Goal: Complete application form

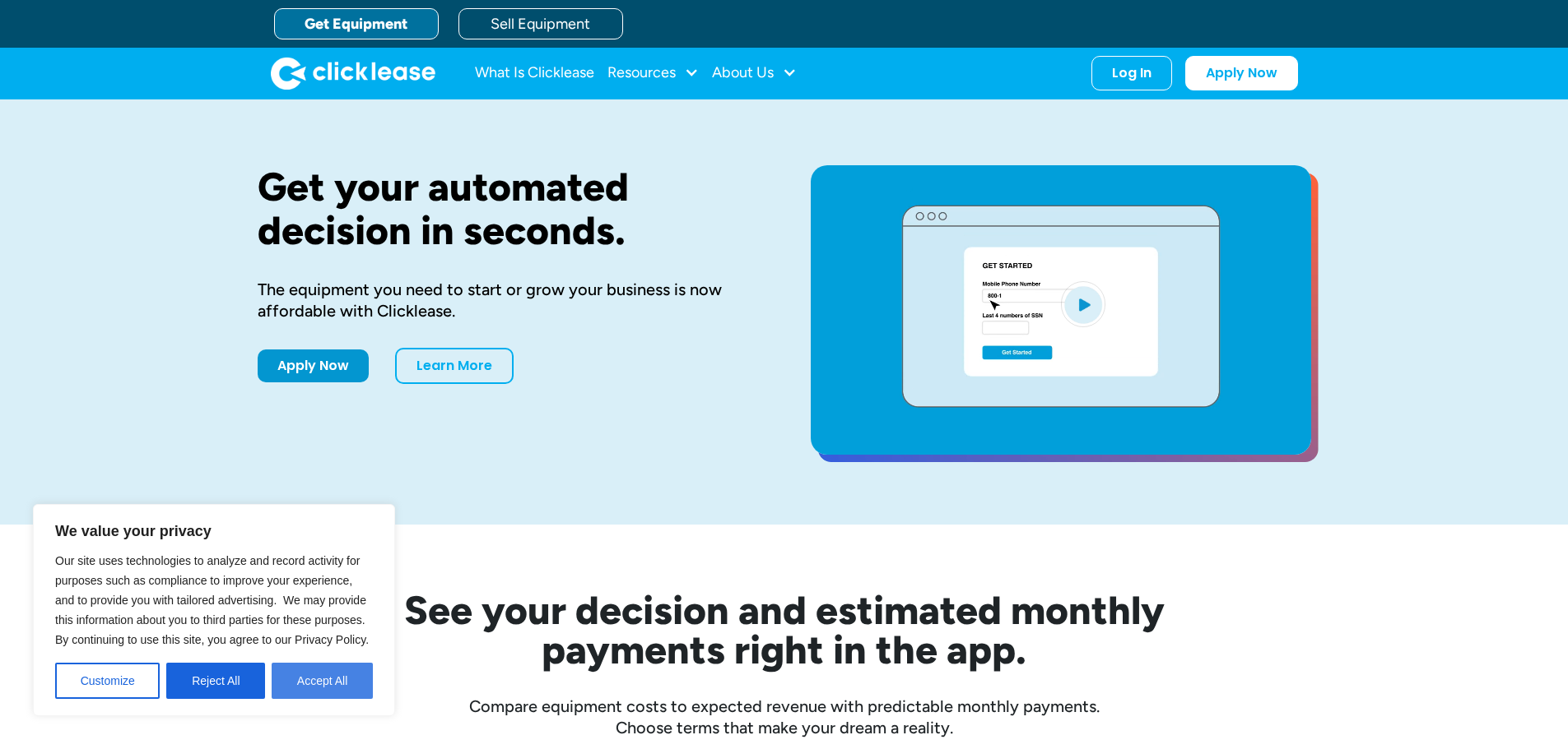
click at [305, 684] on button "Accept All" at bounding box center [322, 681] width 102 height 36
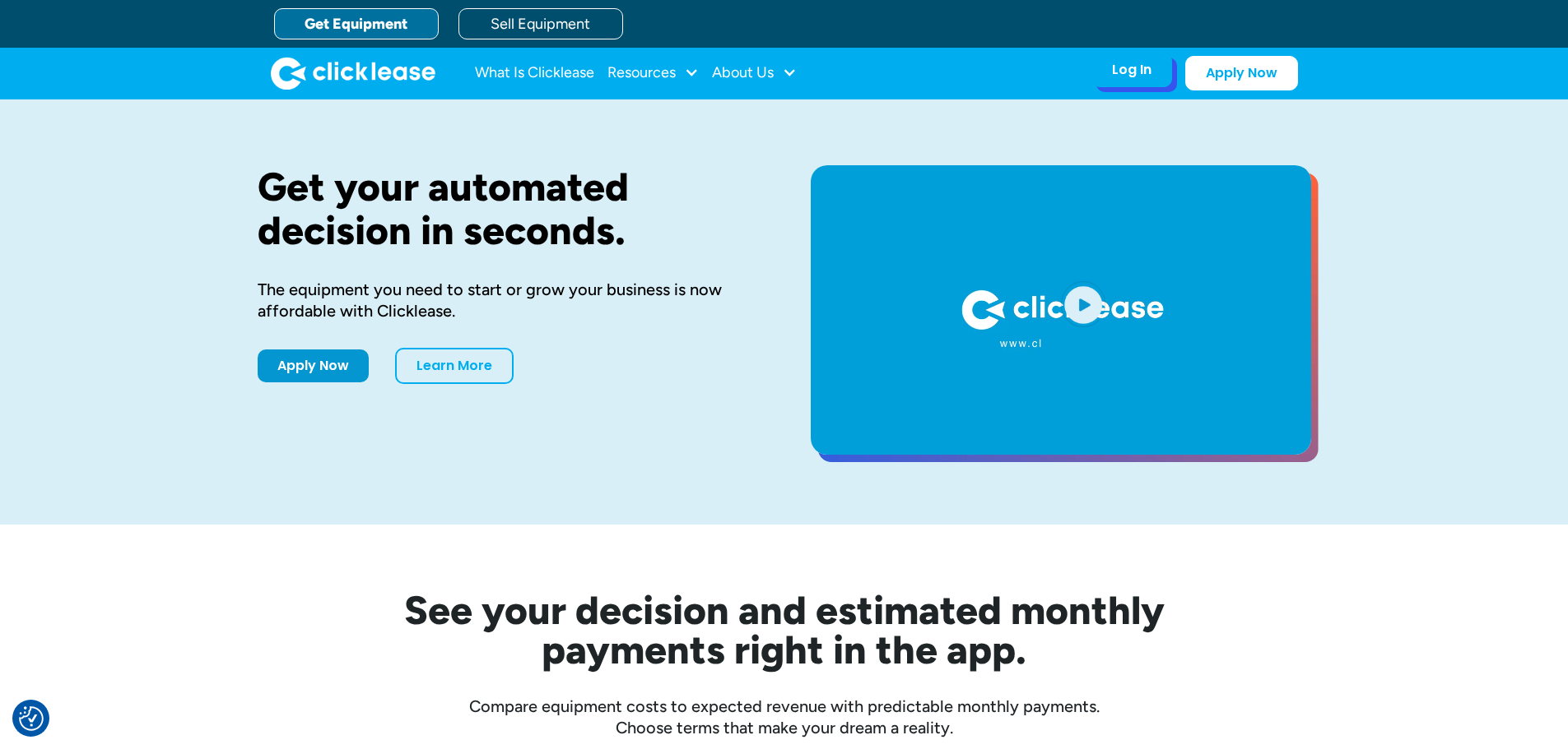
click at [1125, 69] on div "Log In" at bounding box center [1131, 70] width 40 height 16
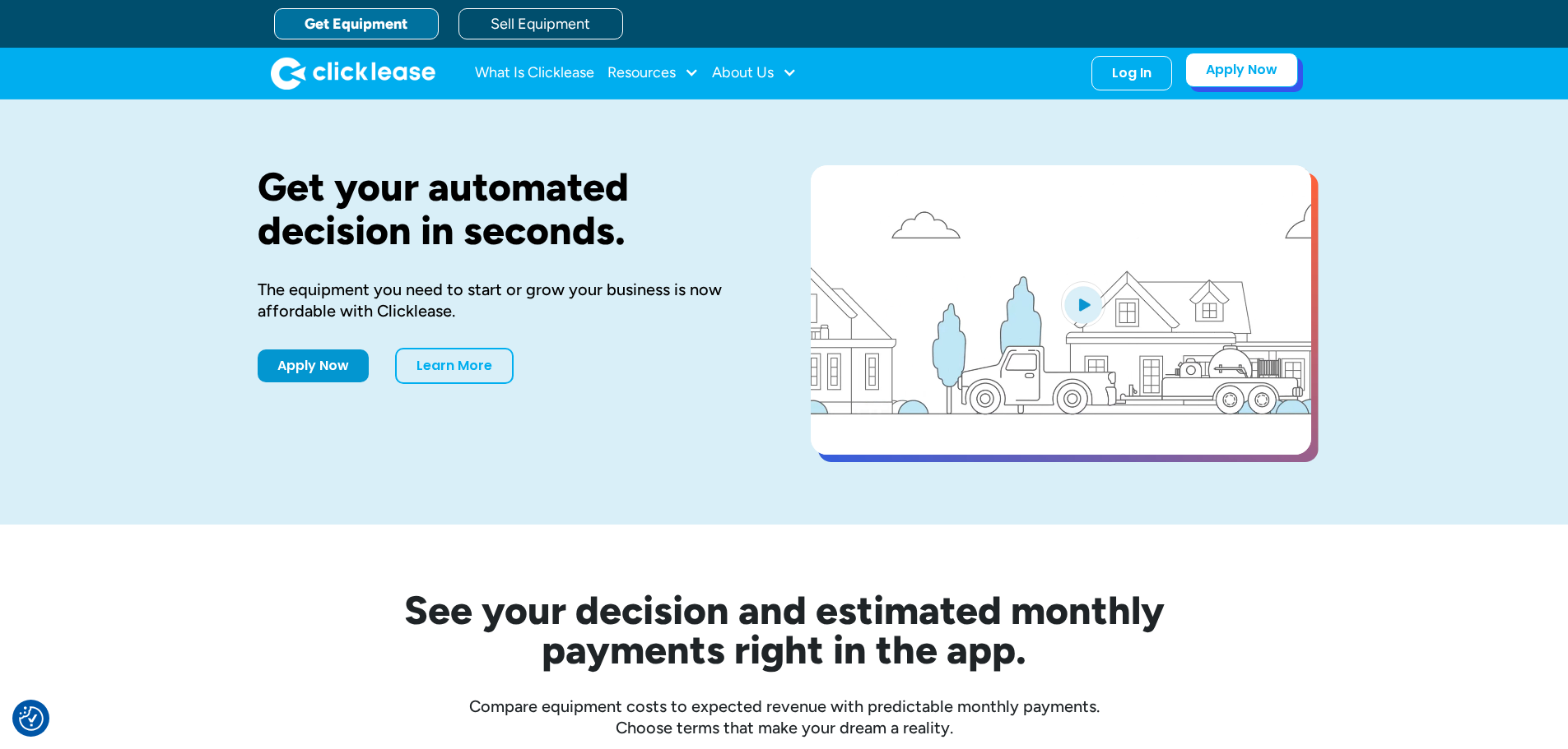
click at [1253, 82] on link "Apply Now" at bounding box center [1241, 70] width 113 height 35
